Goal: Use online tool/utility: Utilize a website feature to perform a specific function

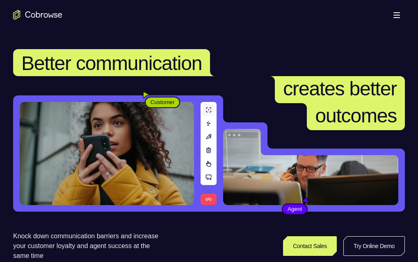
click at [376, 236] on link "Try Online Demo" at bounding box center [326, 246] width 150 height 20
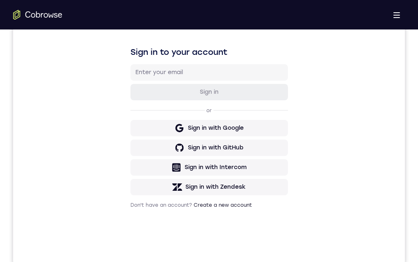
drag, startPoint x: 184, startPoint y: 443, endPoint x: 390, endPoint y: 489, distance: 210.2
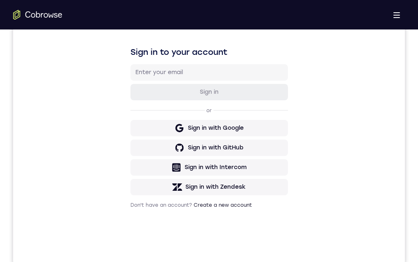
drag, startPoint x: 178, startPoint y: 377, endPoint x: 260, endPoint y: 391, distance: 82.7
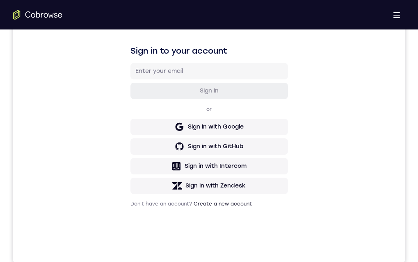
scroll to position [125, 0]
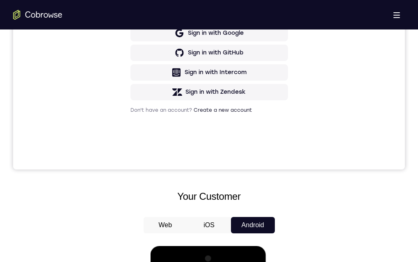
scroll to position [240, 0]
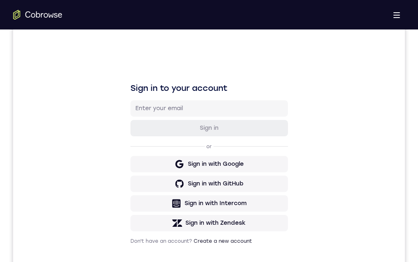
drag, startPoint x: 242, startPoint y: 502, endPoint x: 213, endPoint y: 533, distance: 41.7
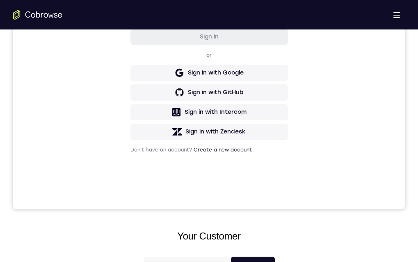
scroll to position [202, 0]
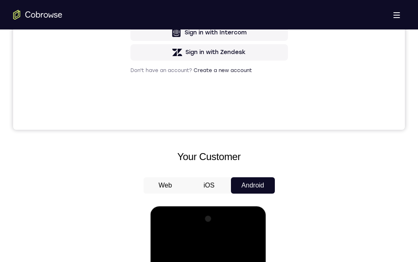
scroll to position [111, 0]
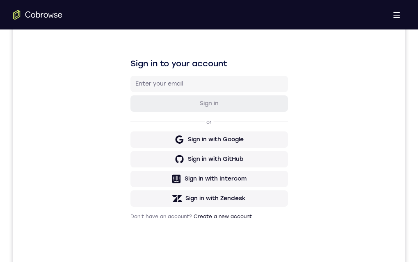
drag, startPoint x: 216, startPoint y: 511, endPoint x: 388, endPoint y: 400, distance: 204.9
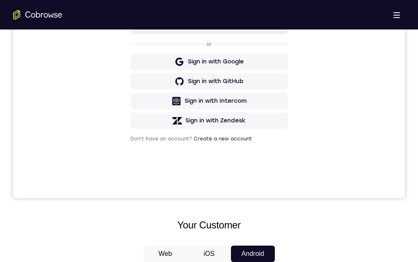
scroll to position [234, 0]
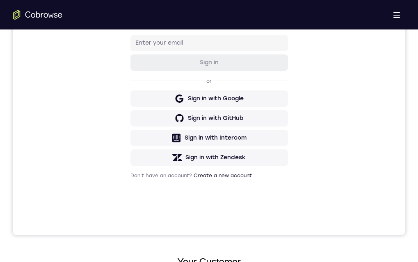
click at [329, 28] on nav "Go back Powerful, Flexible and Trustworthy. Avoid all extra friction for both A…" at bounding box center [326, 141] width 176 height 226
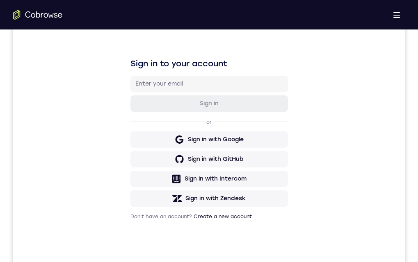
drag, startPoint x: 202, startPoint y: 551, endPoint x: 204, endPoint y: 468, distance: 83.6
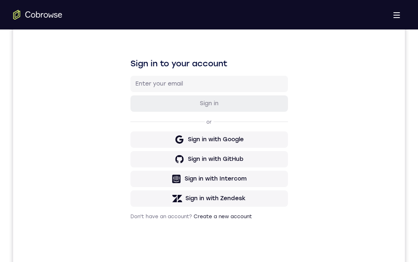
drag, startPoint x: 239, startPoint y: 566, endPoint x: 235, endPoint y: 535, distance: 31.8
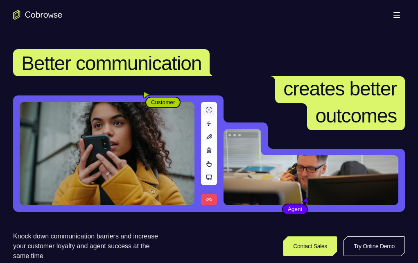
click at [361, 236] on link "Try Online Demo" at bounding box center [327, 246] width 150 height 20
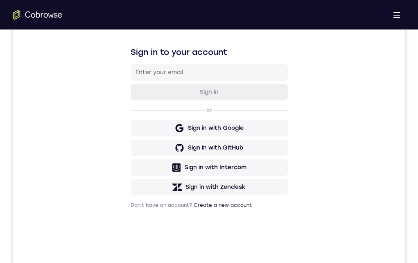
drag, startPoint x: 210, startPoint y: 570, endPoint x: 368, endPoint y: 386, distance: 242.9
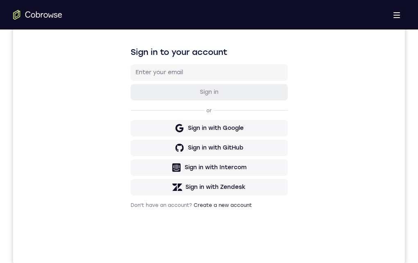
drag, startPoint x: 197, startPoint y: 529, endPoint x: 204, endPoint y: 431, distance: 97.8
drag, startPoint x: 203, startPoint y: 538, endPoint x: 208, endPoint y: 462, distance: 75.5
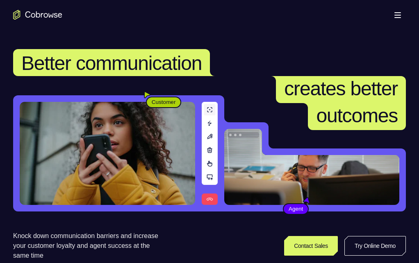
click at [361, 236] on link "Try Online Demo" at bounding box center [327, 246] width 150 height 20
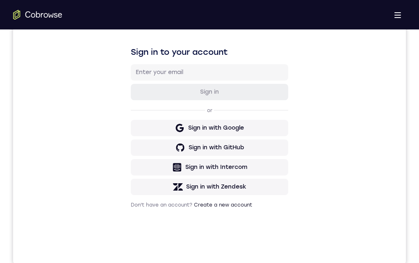
drag, startPoint x: 168, startPoint y: 381, endPoint x: 221, endPoint y: 381, distance: 53.3
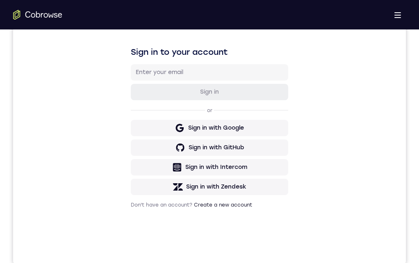
drag, startPoint x: 204, startPoint y: 461, endPoint x: 212, endPoint y: 467, distance: 9.8
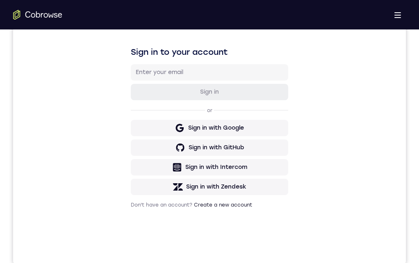
drag, startPoint x: 177, startPoint y: 379, endPoint x: 247, endPoint y: 399, distance: 73.6
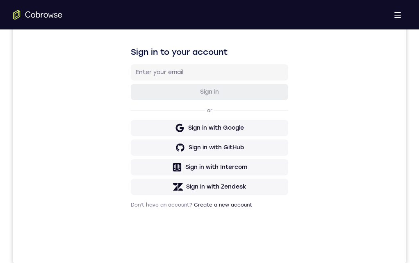
drag, startPoint x: 215, startPoint y: 536, endPoint x: 205, endPoint y: 459, distance: 77.6
drag, startPoint x: 213, startPoint y: 468, endPoint x: 215, endPoint y: 556, distance: 88.5
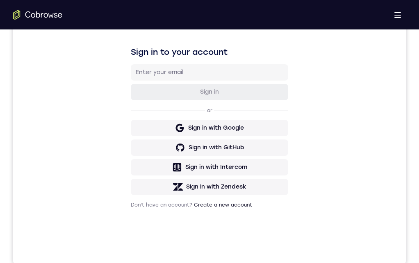
drag, startPoint x: 215, startPoint y: 455, endPoint x: 216, endPoint y: 489, distance: 34.0
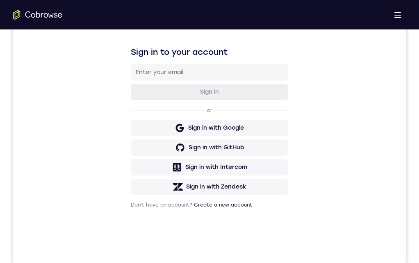
drag, startPoint x: 216, startPoint y: 496, endPoint x: 216, endPoint y: 440, distance: 56.5
drag, startPoint x: 216, startPoint y: 440, endPoint x: 219, endPoint y: 433, distance: 6.8
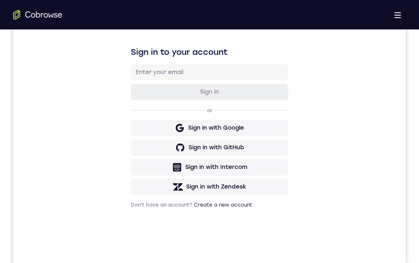
drag, startPoint x: 206, startPoint y: 421, endPoint x: 216, endPoint y: 486, distance: 65.8
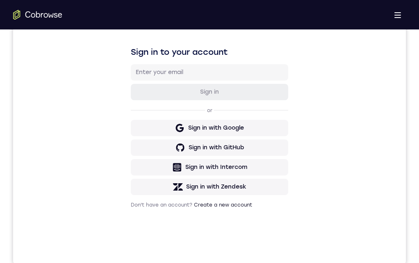
drag, startPoint x: 205, startPoint y: 523, endPoint x: 213, endPoint y: 424, distance: 99.1
drag, startPoint x: 212, startPoint y: 423, endPoint x: 210, endPoint y: 534, distance: 110.6
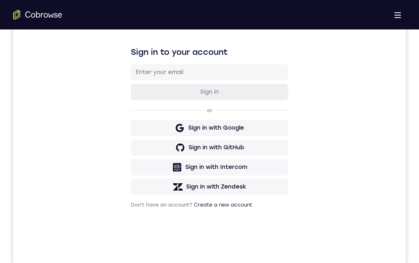
drag, startPoint x: 210, startPoint y: 536, endPoint x: 200, endPoint y: 486, distance: 50.2
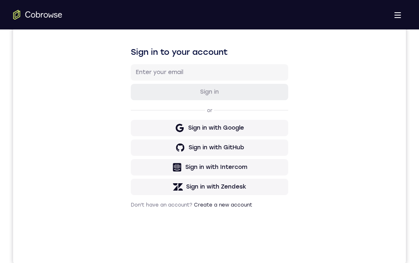
drag, startPoint x: 218, startPoint y: 542, endPoint x: 214, endPoint y: 504, distance: 37.9
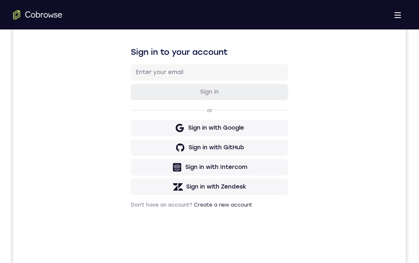
drag, startPoint x: 214, startPoint y: 504, endPoint x: 214, endPoint y: 489, distance: 14.8
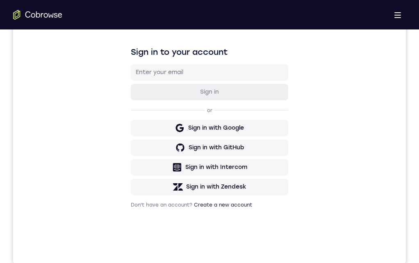
drag, startPoint x: 227, startPoint y: 461, endPoint x: 218, endPoint y: 524, distance: 64.6
drag, startPoint x: 209, startPoint y: 529, endPoint x: 195, endPoint y: 463, distance: 68.2
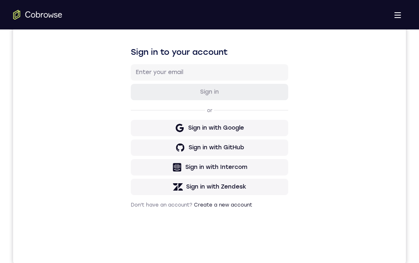
drag, startPoint x: 189, startPoint y: 533, endPoint x: 194, endPoint y: 458, distance: 74.7
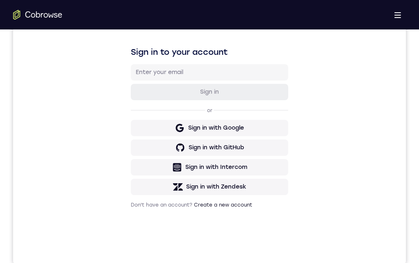
drag, startPoint x: 205, startPoint y: 552, endPoint x: 201, endPoint y: 490, distance: 62.4
drag, startPoint x: 201, startPoint y: 490, endPoint x: 200, endPoint y: 464, distance: 25.4
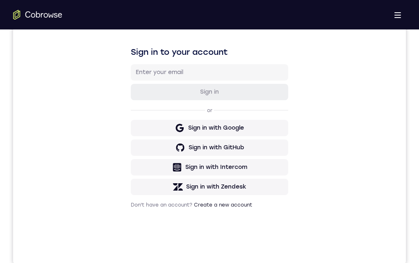
drag, startPoint x: 222, startPoint y: 548, endPoint x: 212, endPoint y: 455, distance: 93.5
drag, startPoint x: 213, startPoint y: 452, endPoint x: 214, endPoint y: 550, distance: 98.3
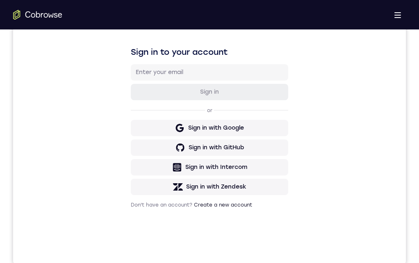
drag, startPoint x: 210, startPoint y: 466, endPoint x: 217, endPoint y: 564, distance: 97.8
drag, startPoint x: 201, startPoint y: 465, endPoint x: 205, endPoint y: 543, distance: 78.8
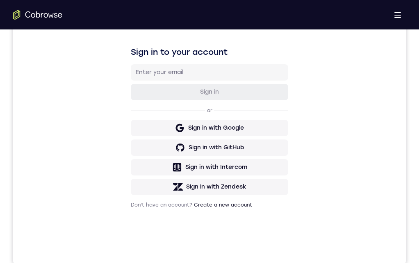
drag, startPoint x: 164, startPoint y: 377, endPoint x: 239, endPoint y: 524, distance: 164.4
